Goal: Transaction & Acquisition: Obtain resource

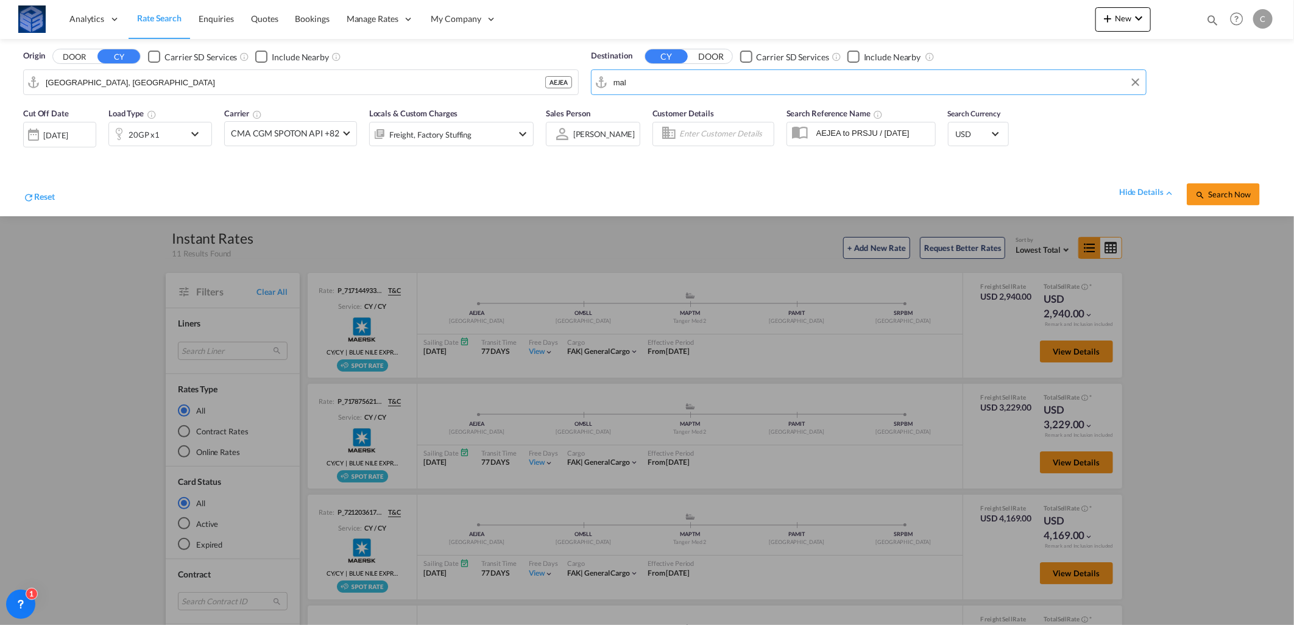
type input "[DEMOGRAPHIC_DATA]"
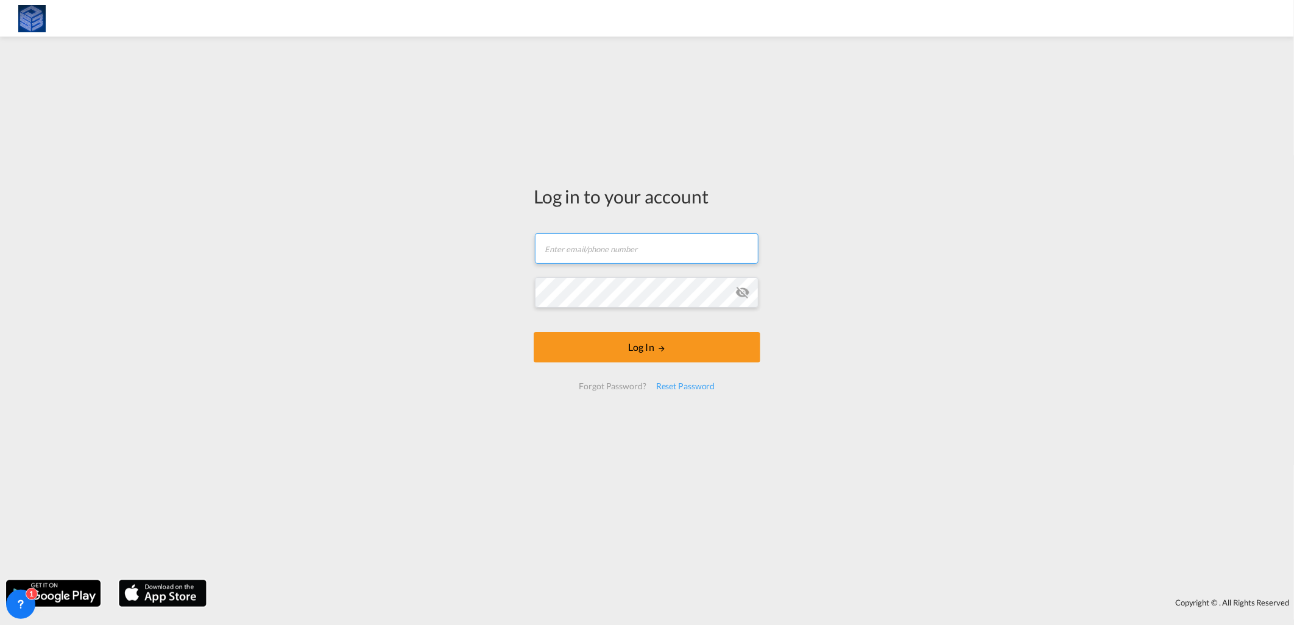
type input "[EMAIL_ADDRESS][DOMAIN_NAME]"
click at [640, 342] on button "Log In" at bounding box center [647, 347] width 227 height 30
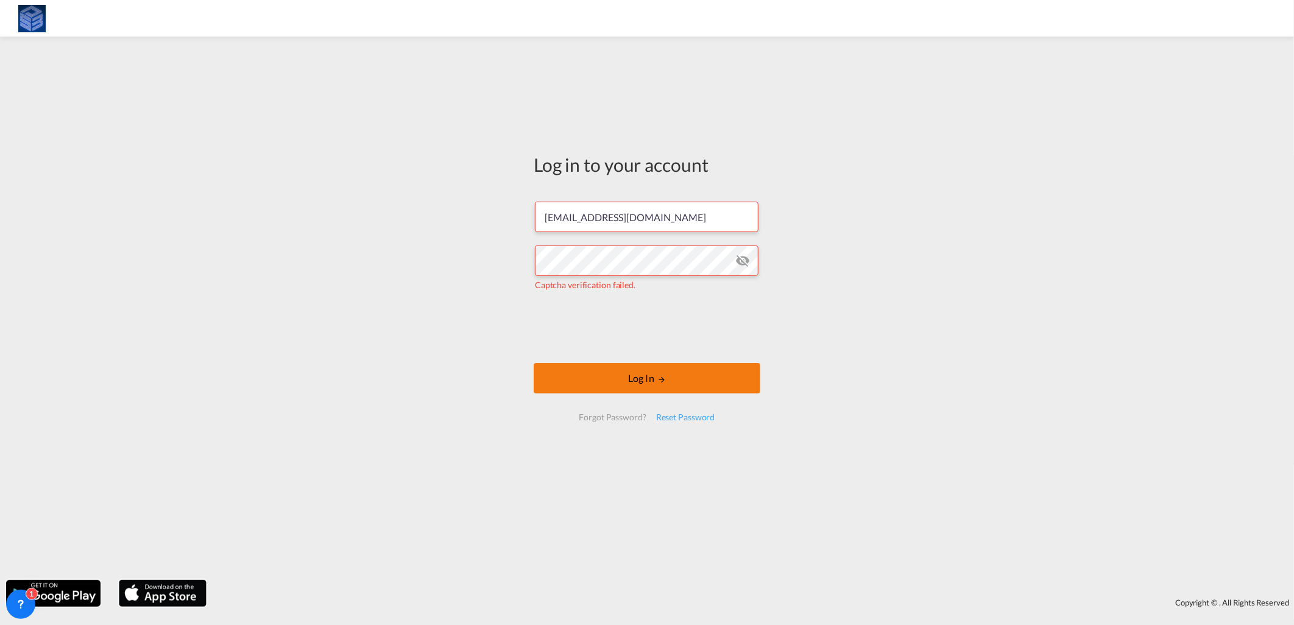
click at [656, 375] on button "Log In" at bounding box center [647, 378] width 227 height 30
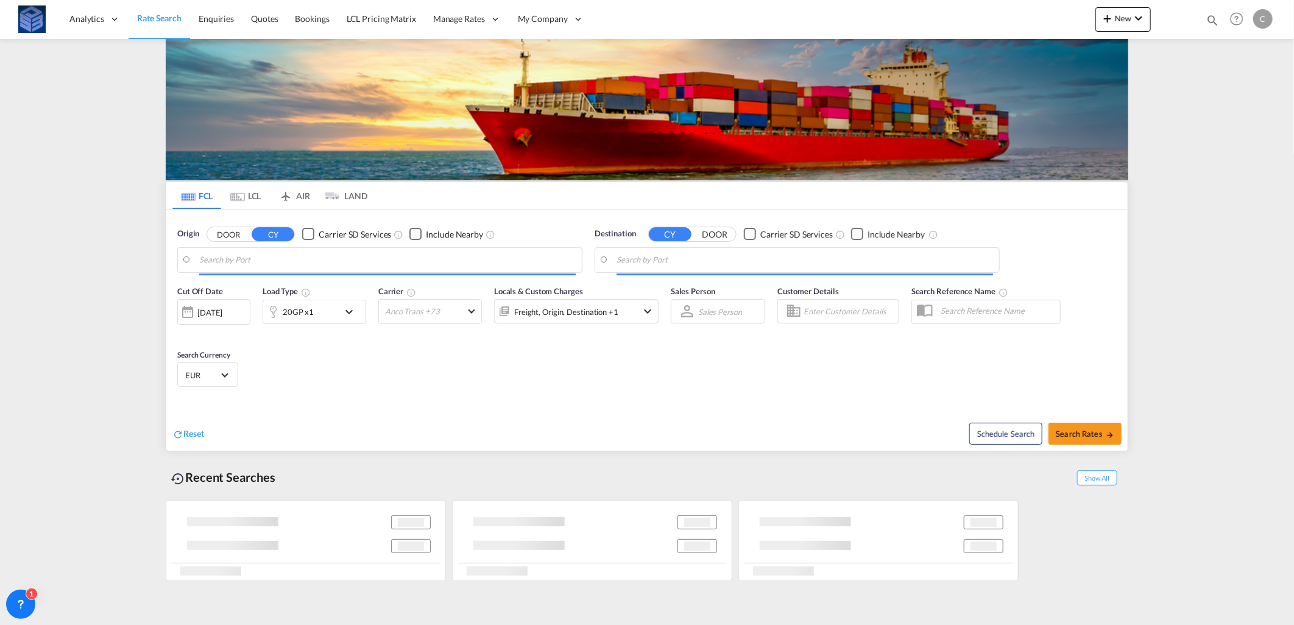
type input "[GEOGRAPHIC_DATA], [GEOGRAPHIC_DATA]"
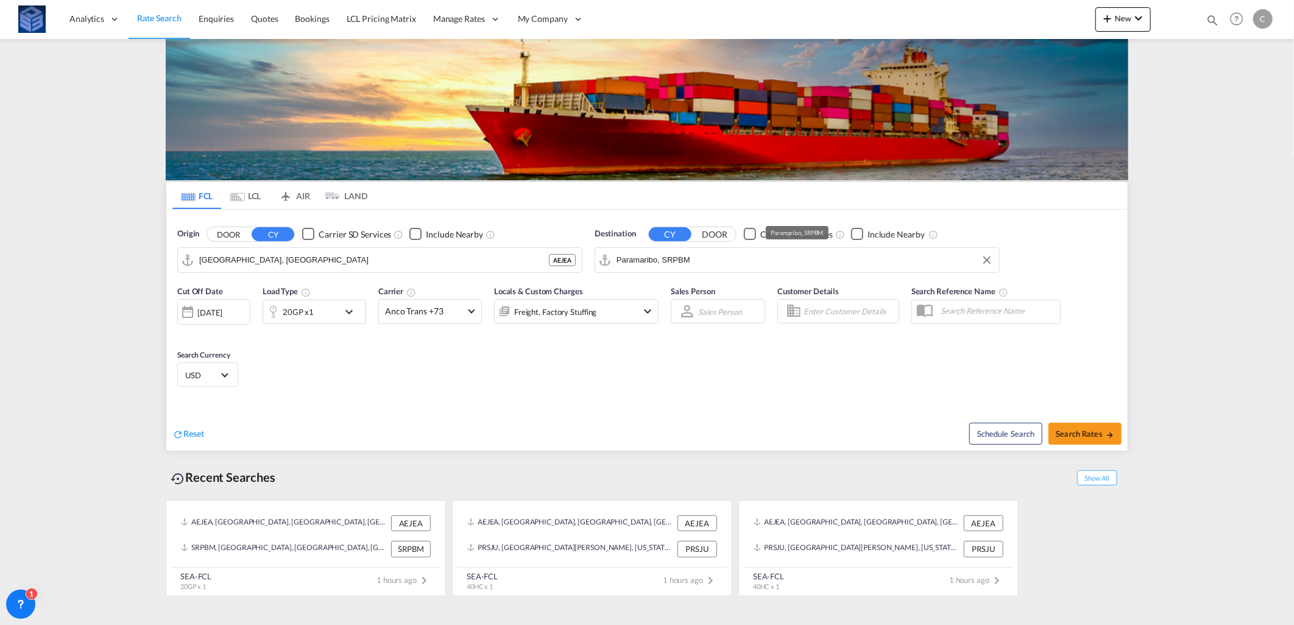
click at [710, 255] on input "Paramaribo, SRPBM" at bounding box center [805, 260] width 377 height 18
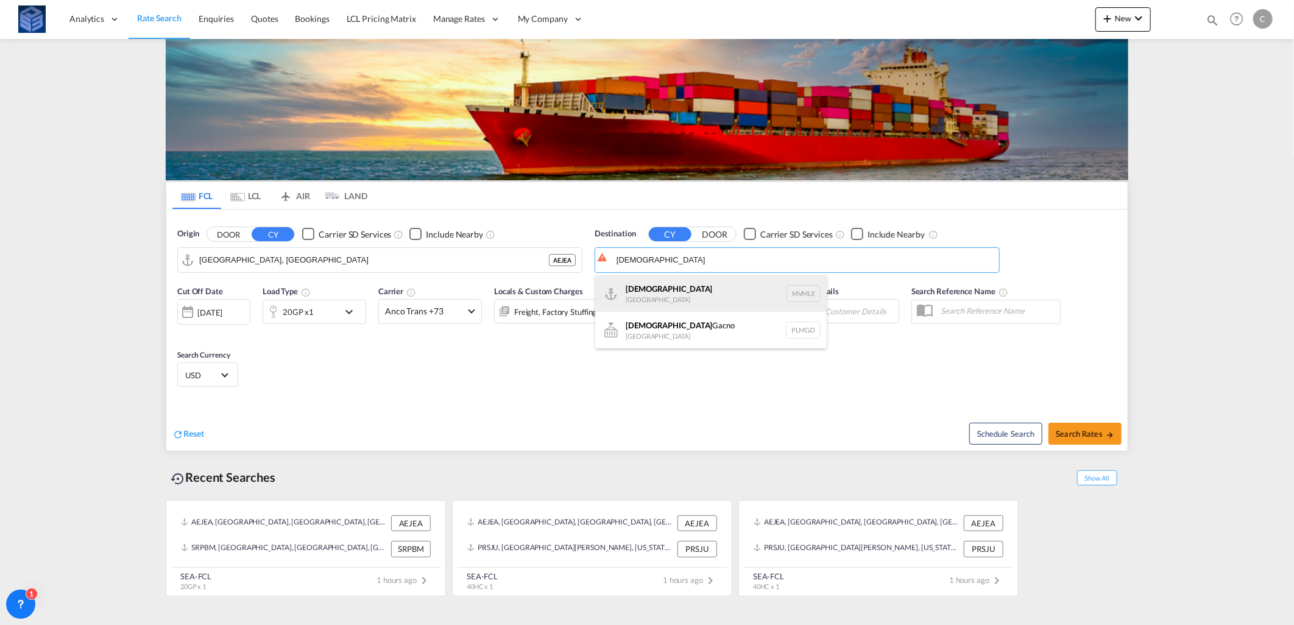
click at [687, 284] on div "[DEMOGRAPHIC_DATA] [GEOGRAPHIC_DATA] MVMLE" at bounding box center [711, 293] width 232 height 37
type input "[DEMOGRAPHIC_DATA], MVMLE"
click at [422, 318] on md-select-value "Anco Trans +73" at bounding box center [430, 312] width 102 height 24
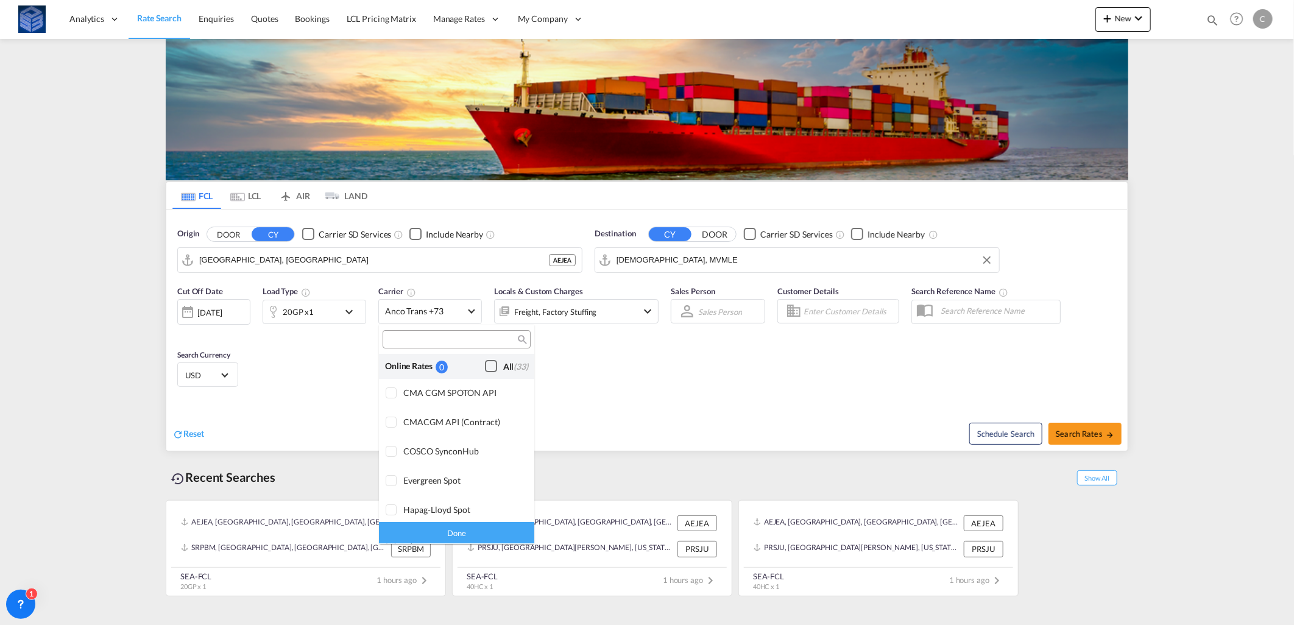
click at [503, 366] on div "All (33)" at bounding box center [515, 367] width 25 height 12
click at [469, 532] on div "Done" at bounding box center [456, 533] width 155 height 21
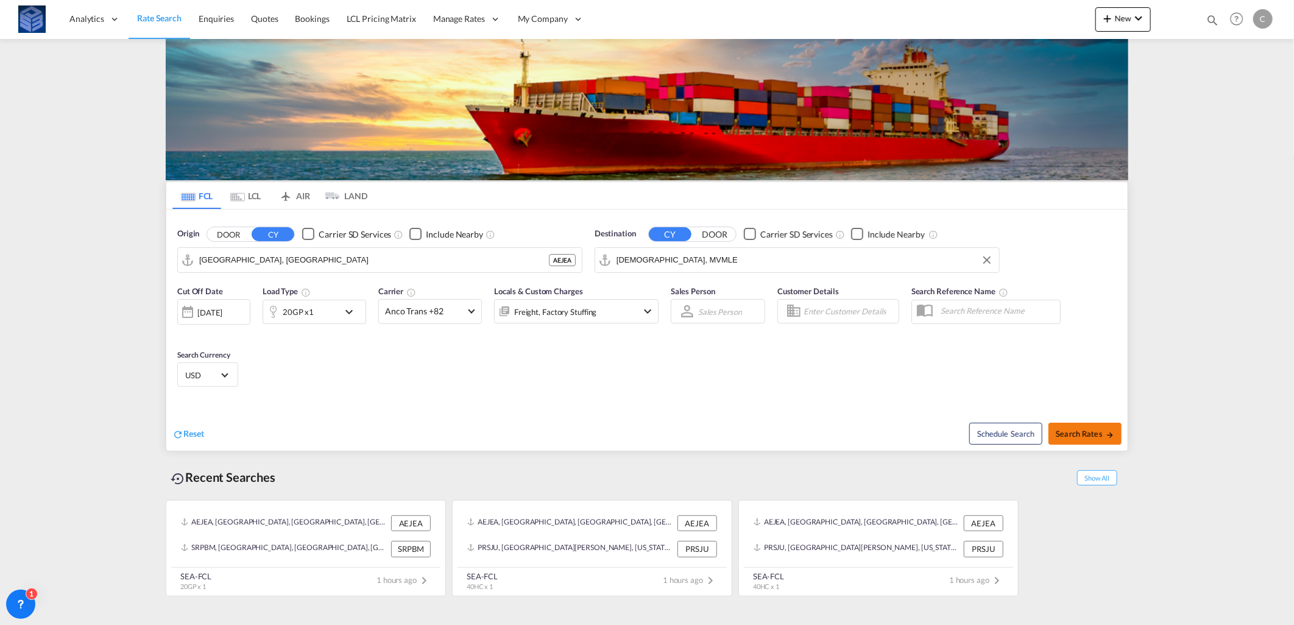
click at [1057, 436] on span "Search Rates" at bounding box center [1085, 434] width 59 height 10
type input "AEJEA to MVMLE / [DATE]"
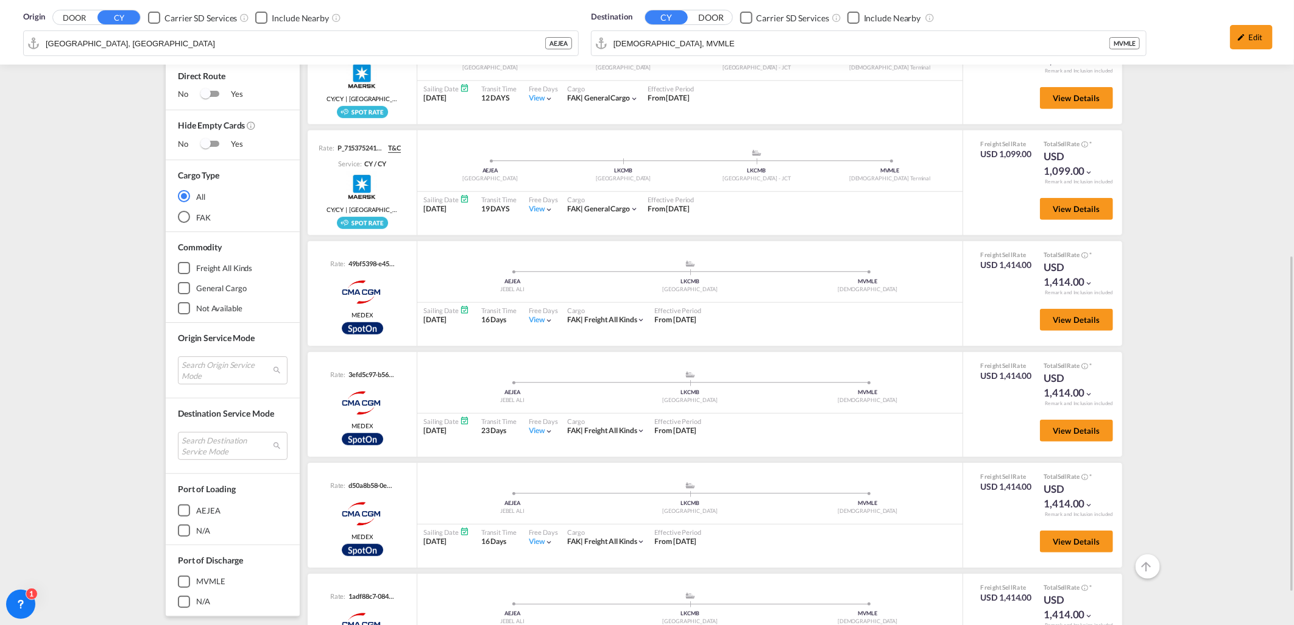
scroll to position [534, 0]
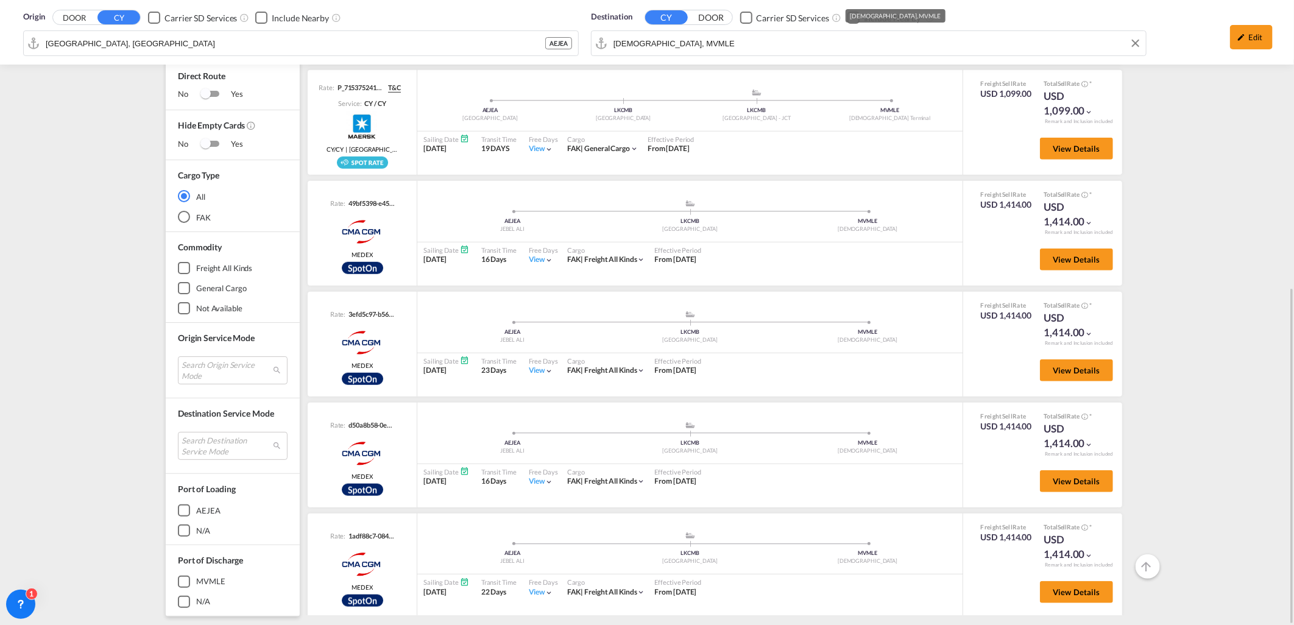
click at [712, 44] on div "Destination CY DOOR Carrier SD Services Include Nearby [DEMOGRAPHIC_DATA], MVMLE" at bounding box center [869, 35] width 568 height 60
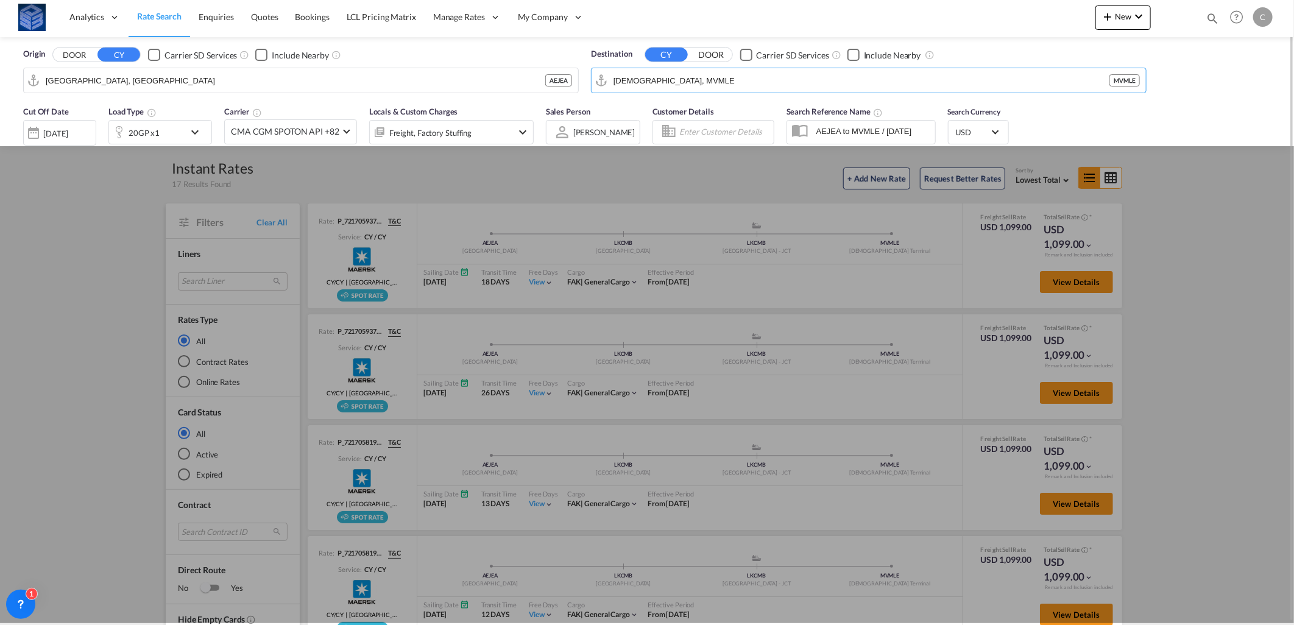
scroll to position [0, 0]
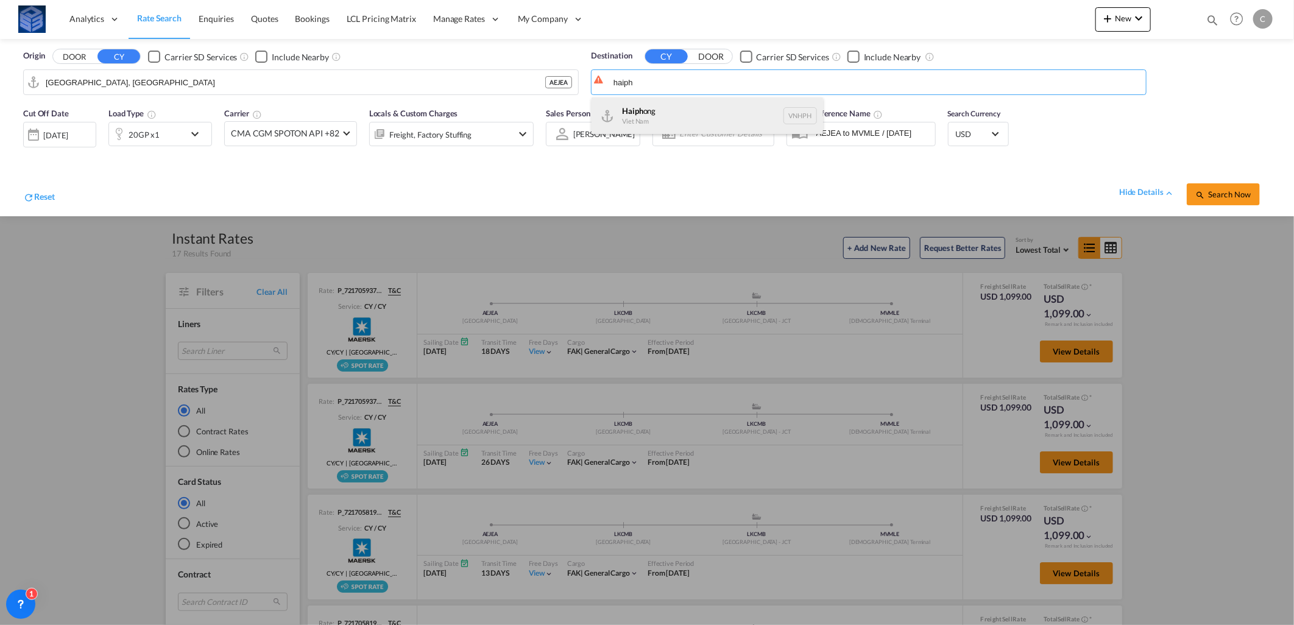
click at [700, 120] on div "Haiph ong Viet Nam VNHPH" at bounding box center [708, 116] width 232 height 37
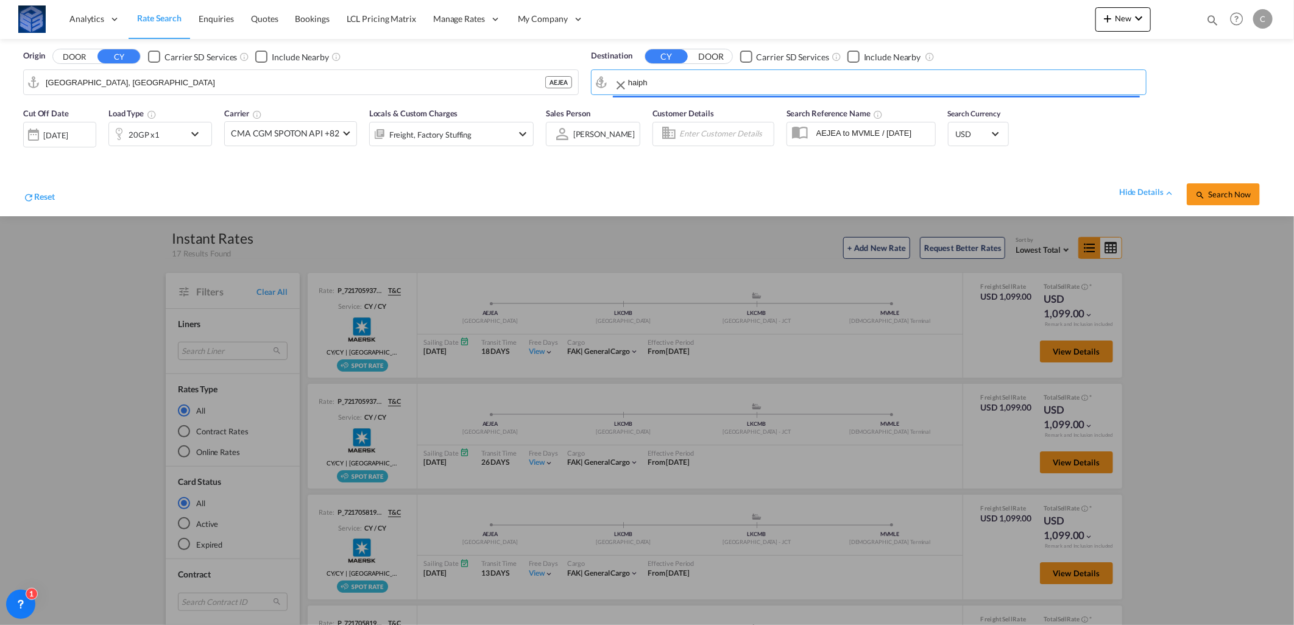
type input "Haiphong, VNHPH"
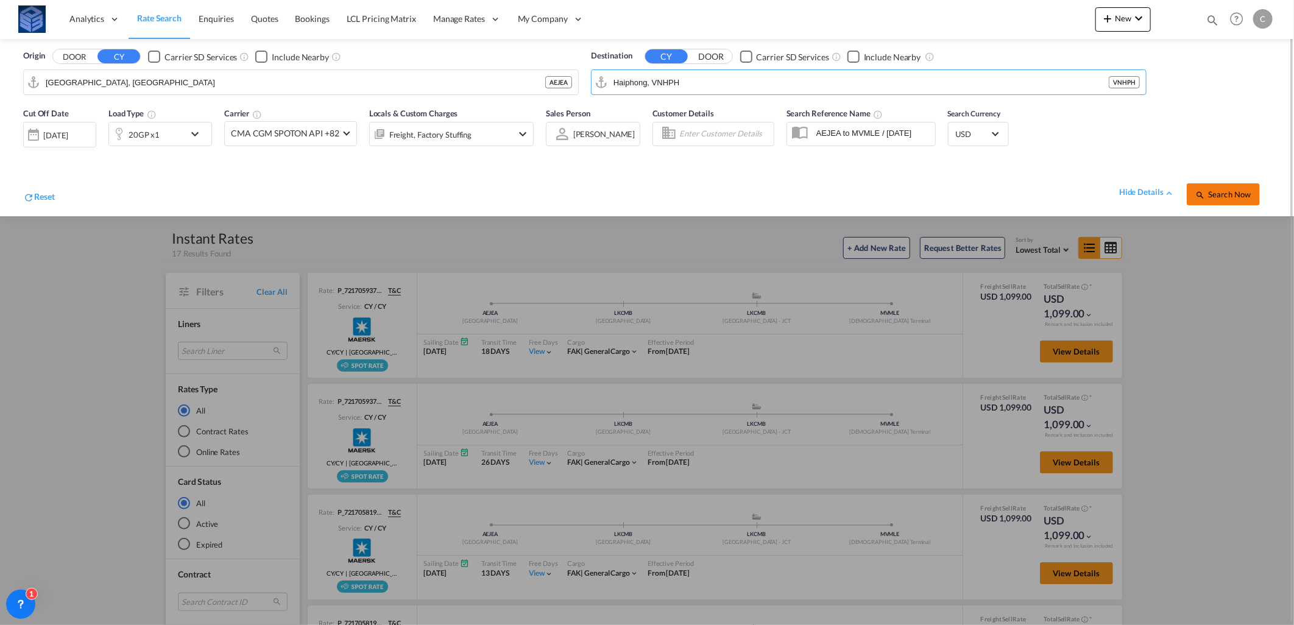
click at [1190, 196] on button "Search Now" at bounding box center [1223, 194] width 73 height 22
